Goal: Task Accomplishment & Management: Complete application form

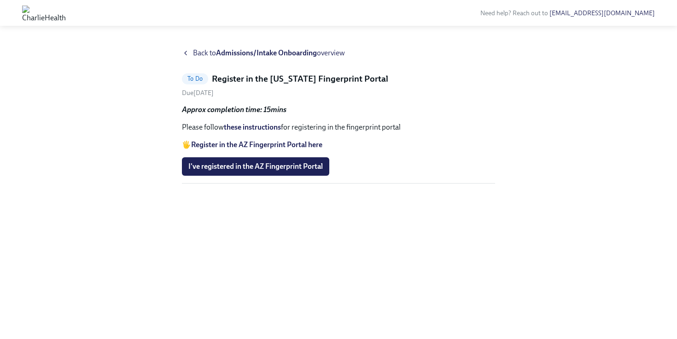
click at [249, 127] on link "these instructions" at bounding box center [252, 127] width 57 height 9
click at [268, 168] on span "I've registered in the AZ Fingerprint Portal" at bounding box center [255, 166] width 135 height 9
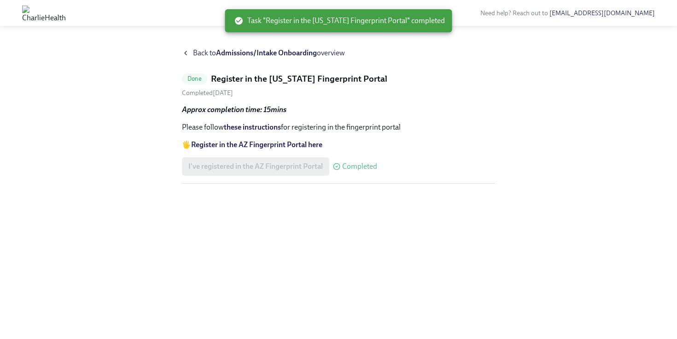
click at [189, 53] on icon at bounding box center [185, 52] width 7 height 7
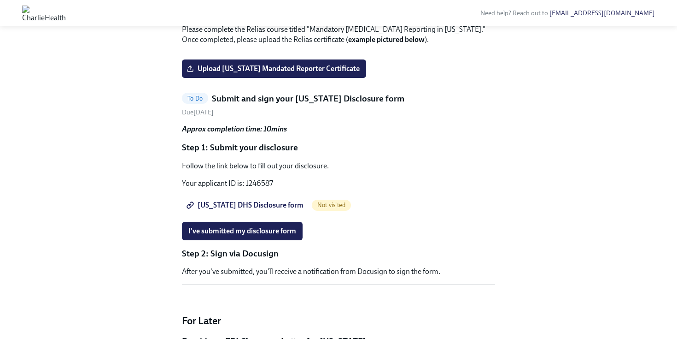
scroll to position [349, 0]
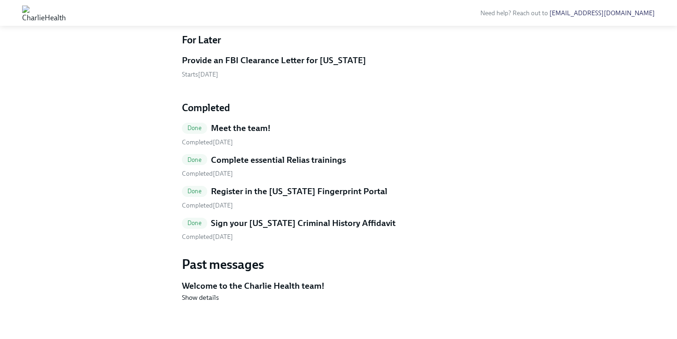
scroll to position [662, 0]
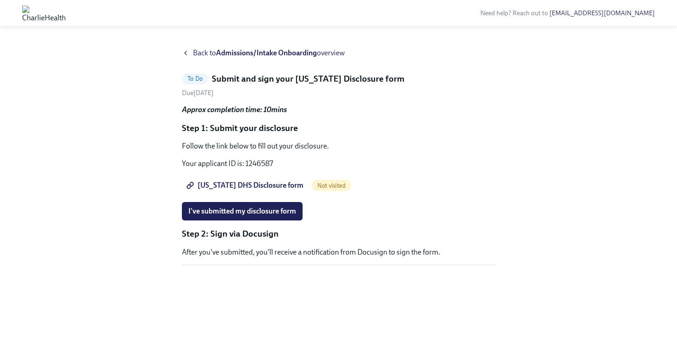
scroll to position [3, 0]
click at [247, 142] on p "Follow the link below to fill out your disclosure." at bounding box center [338, 146] width 313 height 10
click at [226, 181] on span "[US_STATE] DHS Disclosure form" at bounding box center [245, 185] width 115 height 9
drag, startPoint x: 282, startPoint y: 160, endPoint x: 246, endPoint y: 158, distance: 36.9
click at [246, 158] on p "Your applicant ID is: 1246587" at bounding box center [338, 163] width 313 height 10
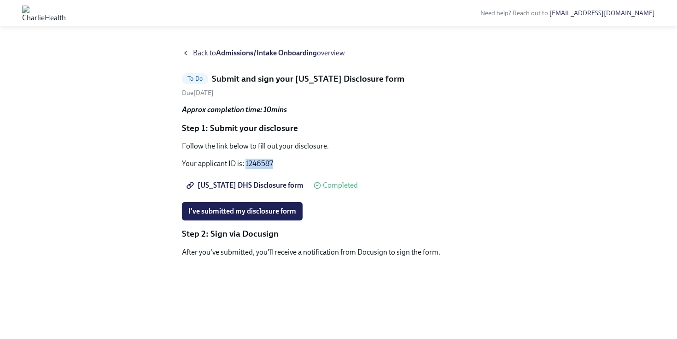
copy p "1246587"
click at [223, 210] on span "I've submitted my disclosure form" at bounding box center [242, 210] width 108 height 9
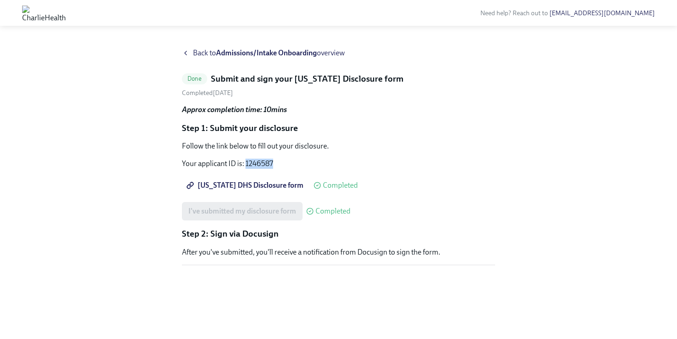
click at [287, 272] on button "Zoom image" at bounding box center [338, 272] width 313 height 0
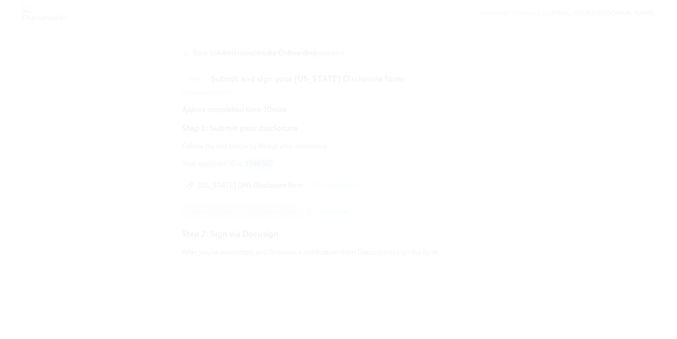
click at [271, 293] on button "Unzoom image" at bounding box center [338, 169] width 677 height 339
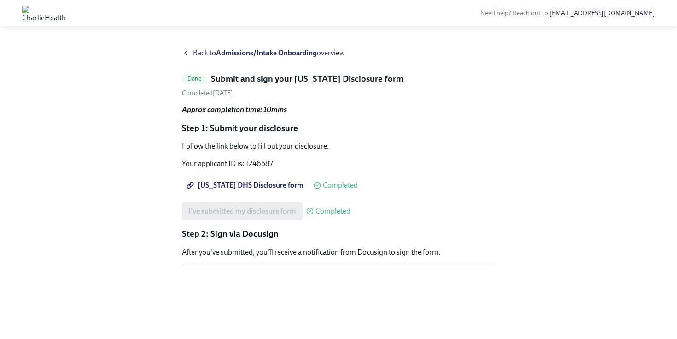
click at [258, 254] on p "After you've submitted, you'll receive a notification from Docusign to sign the…" at bounding box center [338, 252] width 313 height 10
click at [256, 253] on p "After you've submitted, you'll receive a notification from Docusign to sign the…" at bounding box center [338, 252] width 313 height 10
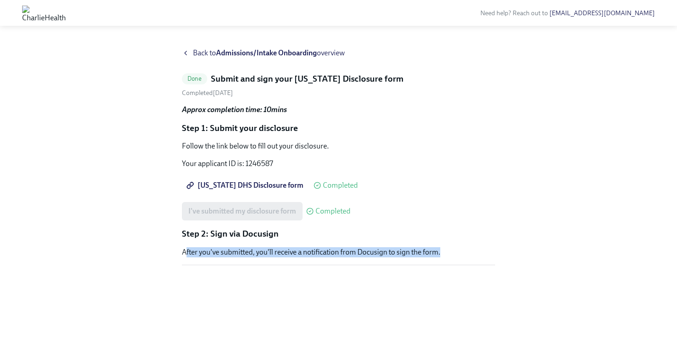
drag, startPoint x: 186, startPoint y: 253, endPoint x: 348, endPoint y: 262, distance: 162.4
click at [349, 262] on div "Approx completion time: 10mins Step 1: Submit your disclosure Follow the link b…" at bounding box center [338, 189] width 313 height 168
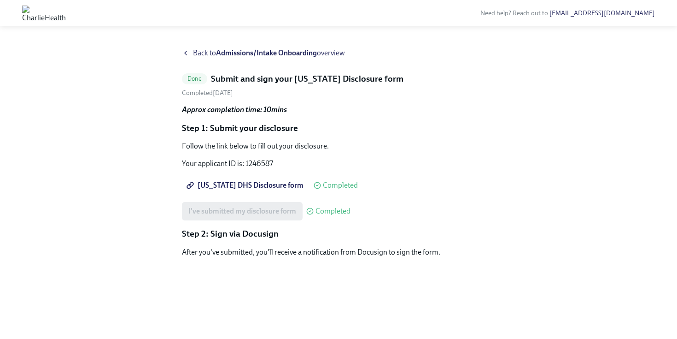
click at [399, 211] on div "I've submitted my disclosure form Completed" at bounding box center [338, 211] width 313 height 18
click at [189, 52] on icon at bounding box center [185, 52] width 7 height 7
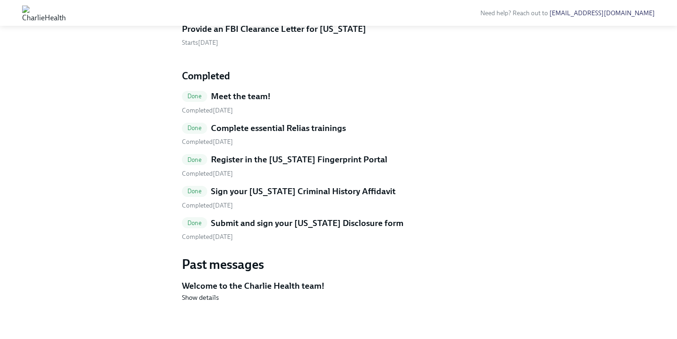
scroll to position [539, 0]
click at [210, 35] on h5 "Provide an FBI Clearance Letter for [US_STATE]" at bounding box center [274, 29] width 184 height 12
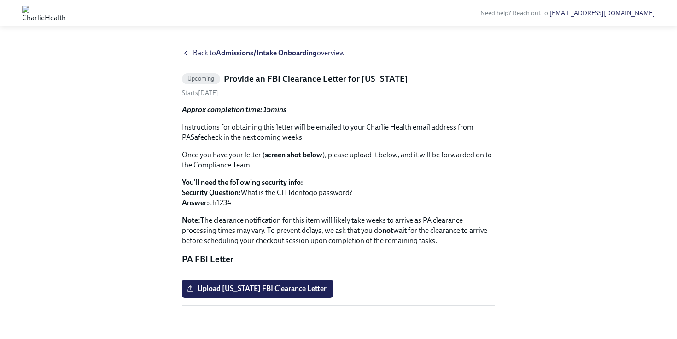
click at [197, 53] on span "Back to Admissions/Intake Onboarding overview" at bounding box center [269, 53] width 152 height 10
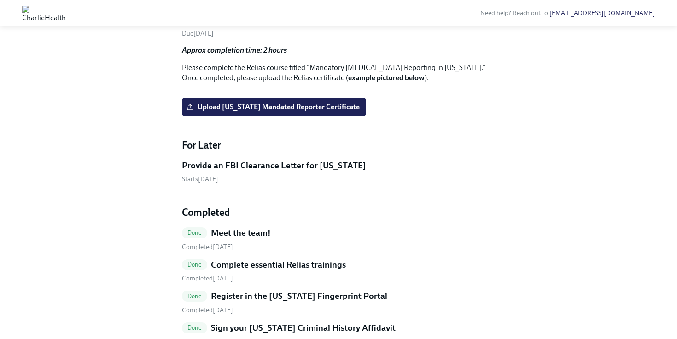
scroll to position [341, 0]
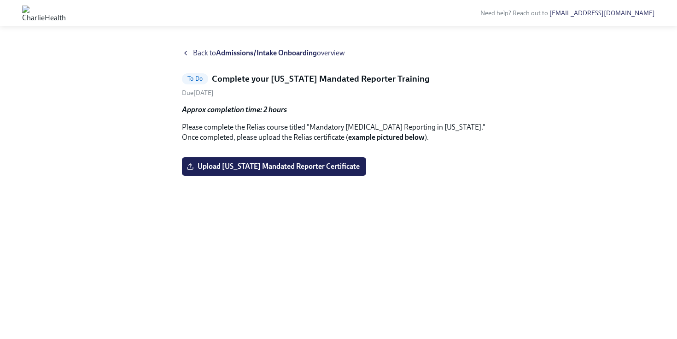
click at [264, 78] on h5 "Complete your [US_STATE] Mandated Reporter Training" at bounding box center [321, 79] width 218 height 12
click at [188, 53] on icon at bounding box center [185, 52] width 7 height 7
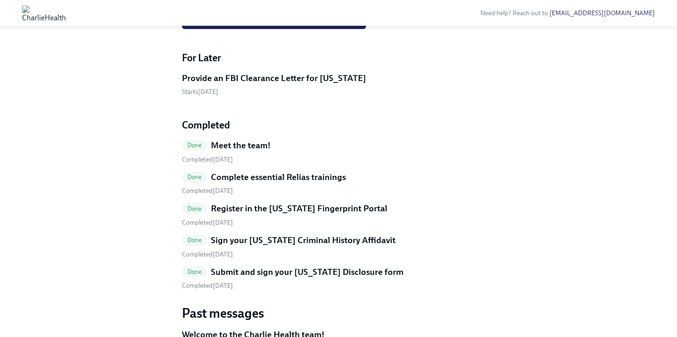
scroll to position [401, 0]
